Goal: Information Seeking & Learning: Find specific fact

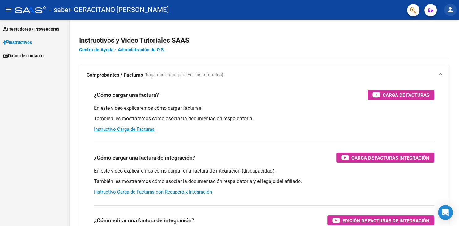
click at [450, 12] on mat-icon "person" at bounding box center [449, 9] width 7 height 7
click at [446, 23] on button "person Mi Perfil" at bounding box center [438, 26] width 38 height 15
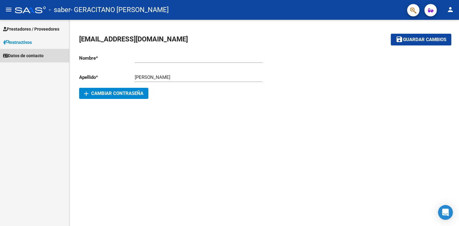
click at [44, 51] on link "Datos de contacto" at bounding box center [34, 55] width 69 height 13
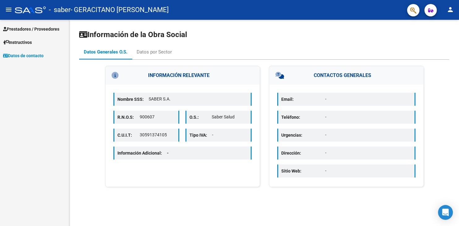
click at [47, 31] on span "Prestadores / Proveedores" at bounding box center [31, 29] width 56 height 7
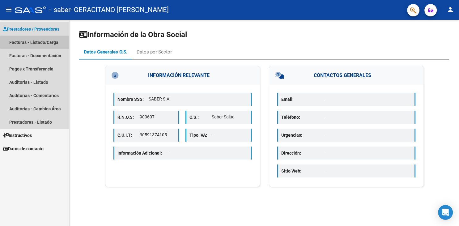
click at [53, 42] on link "Facturas - Listado/Carga" at bounding box center [34, 42] width 69 height 13
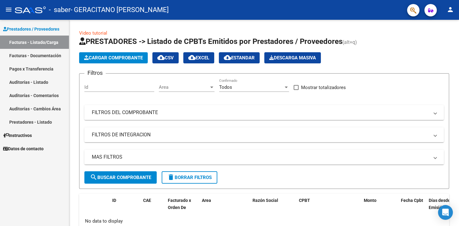
click at [50, 54] on link "Facturas - Documentación" at bounding box center [34, 55] width 69 height 13
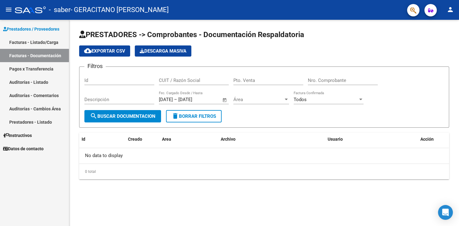
click at [48, 70] on link "Pagos x Transferencia" at bounding box center [34, 68] width 69 height 13
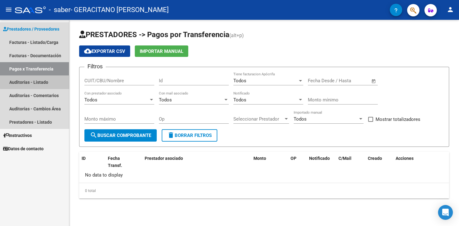
click at [47, 81] on link "Auditorías - Listado" at bounding box center [34, 81] width 69 height 13
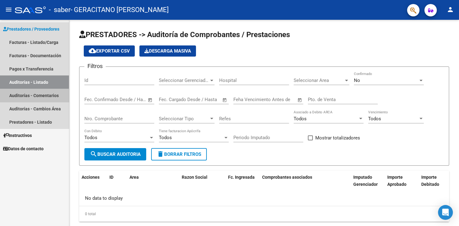
click at [47, 93] on link "Auditorías - Comentarios" at bounding box center [34, 95] width 69 height 13
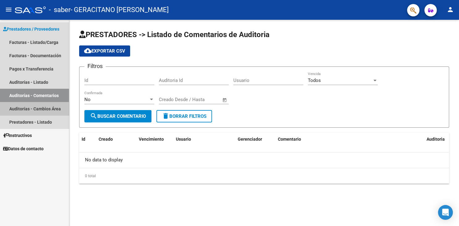
click at [47, 108] on link "Auditorías - Cambios Área" at bounding box center [34, 108] width 69 height 13
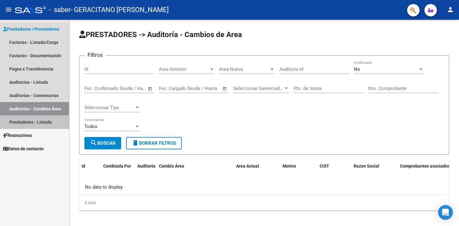
click at [45, 120] on link "Prestadores - Listado" at bounding box center [34, 121] width 69 height 13
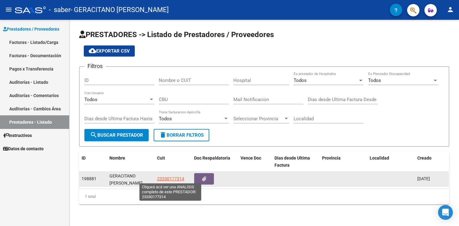
click at [166, 179] on span "23330177314" at bounding box center [170, 178] width 27 height 5
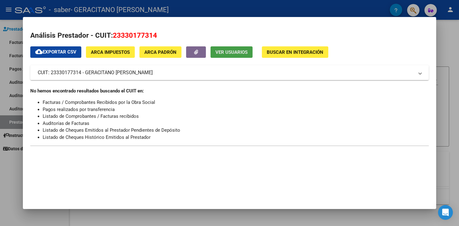
click at [229, 50] on span "Ver Usuarios" at bounding box center [231, 52] width 32 height 6
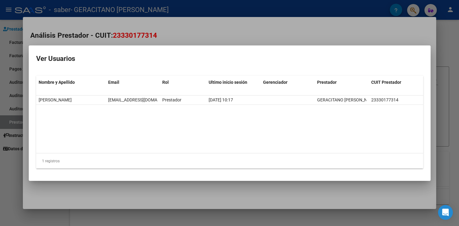
click at [295, 40] on div at bounding box center [229, 113] width 459 height 226
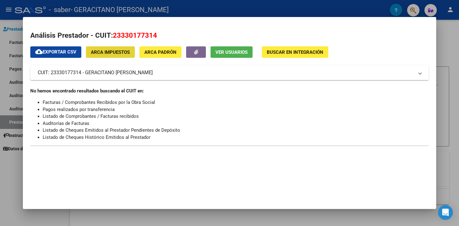
click at [118, 50] on span "ARCA Impuestos" at bounding box center [110, 52] width 39 height 6
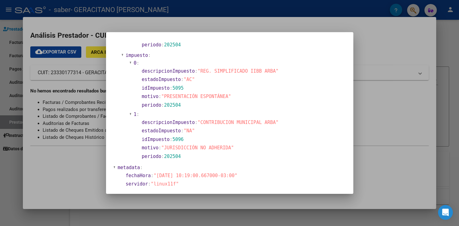
scroll to position [458, 0]
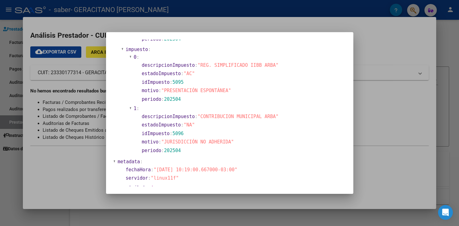
click at [364, 33] on div at bounding box center [229, 113] width 459 height 226
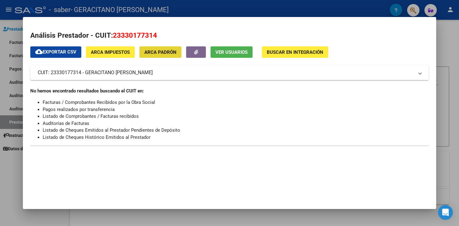
click at [170, 54] on span "ARCA Padrón" at bounding box center [160, 52] width 32 height 6
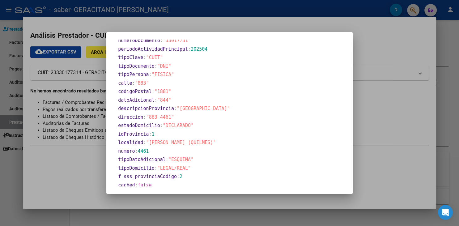
scroll to position [310, 0]
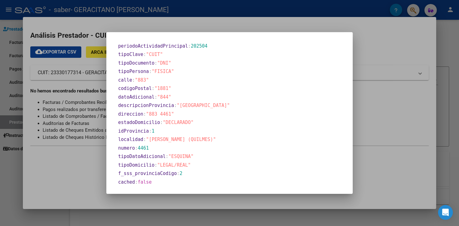
click at [375, 48] on div at bounding box center [229, 113] width 459 height 226
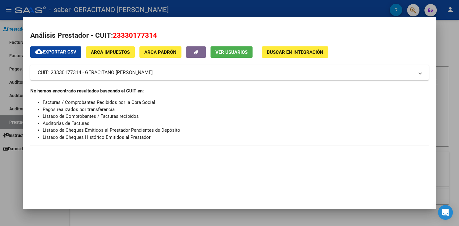
click at [444, 82] on div at bounding box center [229, 113] width 459 height 226
